Goal: Find specific page/section: Find specific page/section

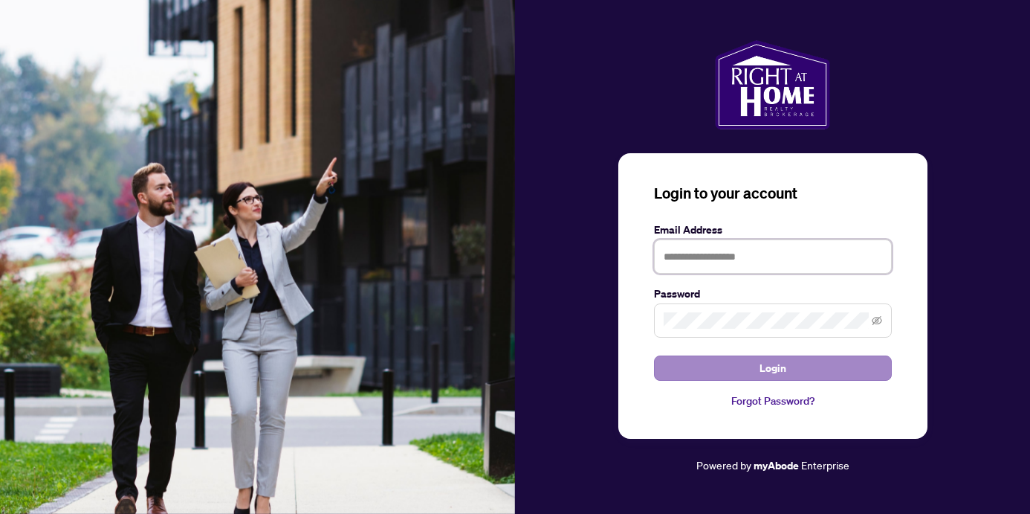
type input "**********"
click at [750, 367] on button "Login" at bounding box center [773, 367] width 238 height 25
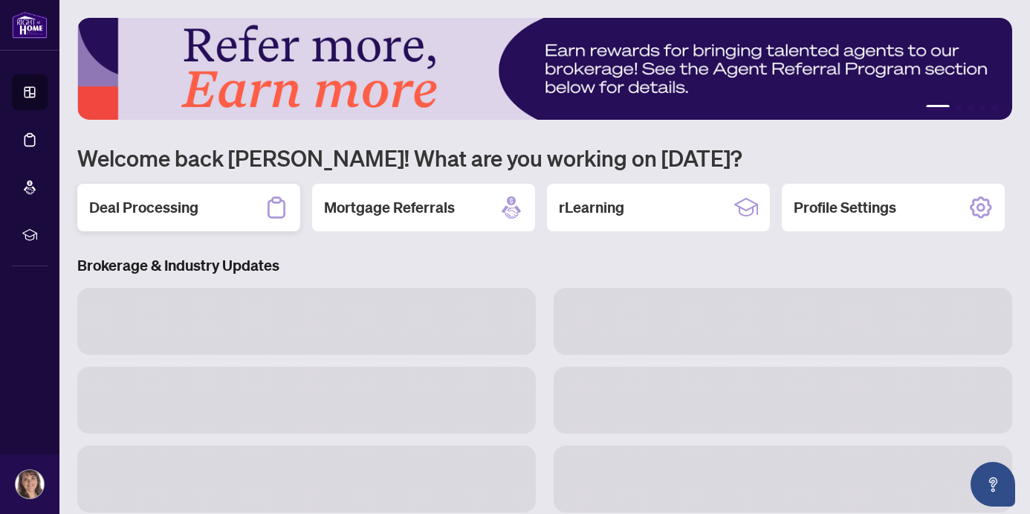
click at [159, 206] on h2 "Deal Processing" at bounding box center [143, 207] width 109 height 21
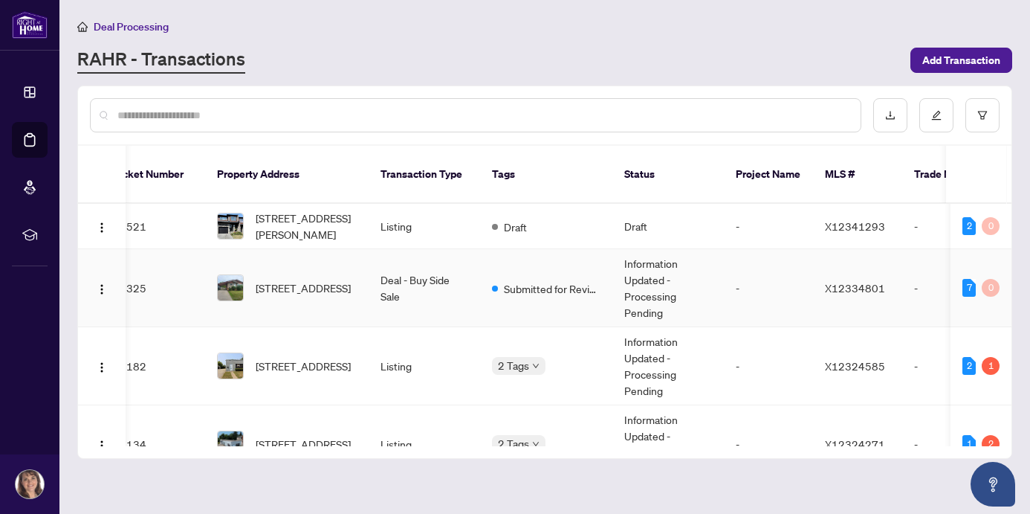
scroll to position [0, 25]
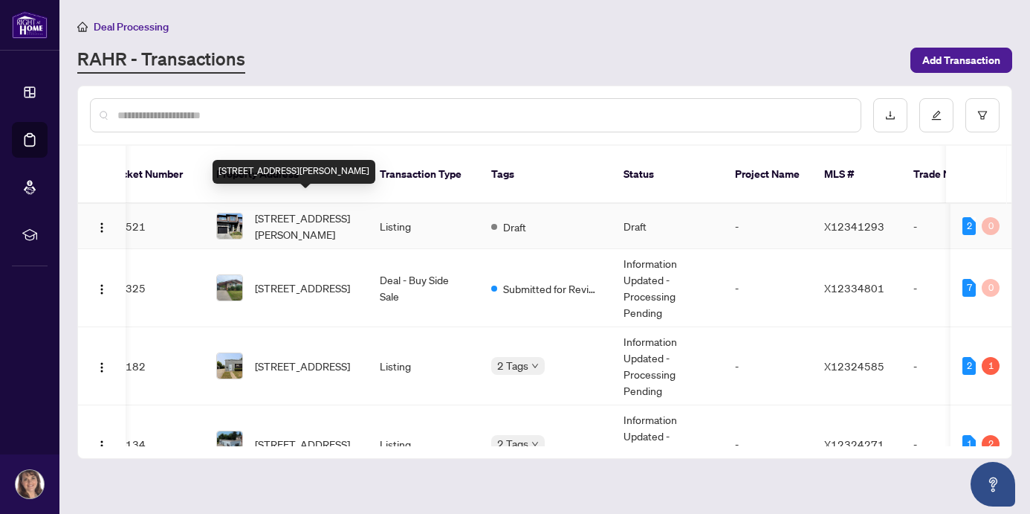
click at [307, 210] on span "[STREET_ADDRESS][PERSON_NAME]" at bounding box center [305, 226] width 101 height 33
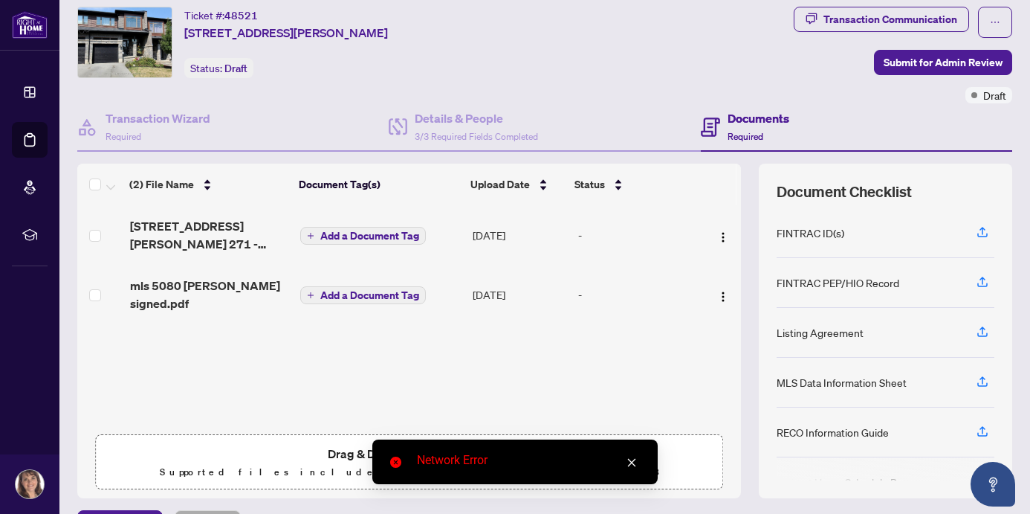
scroll to position [45, 0]
